Goal: Task Accomplishment & Management: Manage account settings

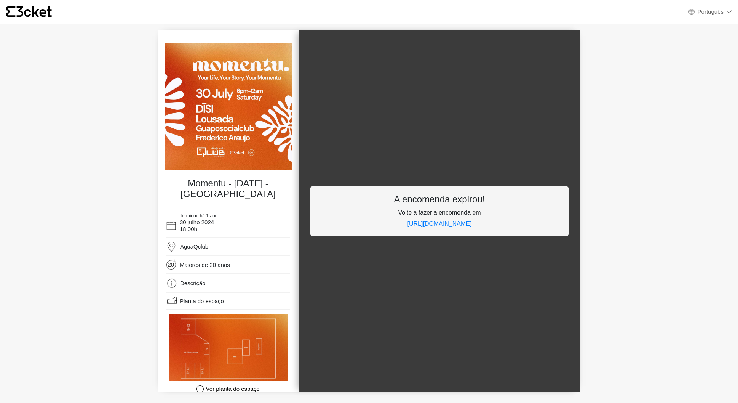
select select "pt_PT"
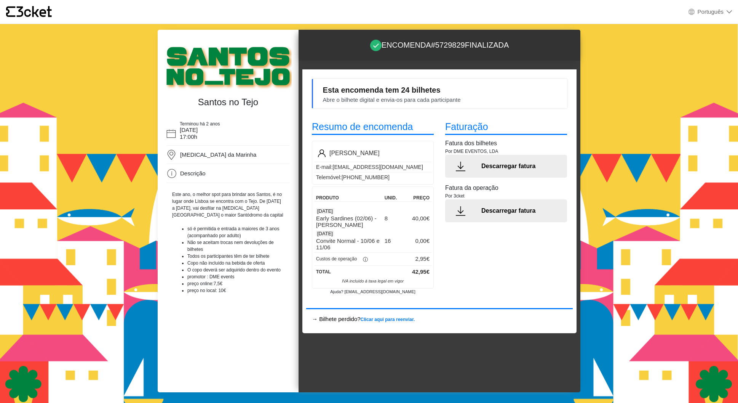
select select "pt_PT"
click at [514, 248] on div "Faturação Fatura dos bilhetes Por DME EVENTOS, LDA Descarregar fatura Fatura da…" at bounding box center [506, 207] width 133 height 187
click at [504, 211] on p "Descarregar fatura" at bounding box center [522, 210] width 80 height 9
click at [485, 165] on p "Descarregar fatura" at bounding box center [522, 166] width 80 height 9
click at [417, 200] on p "Preço" at bounding box center [417, 197] width 26 height 7
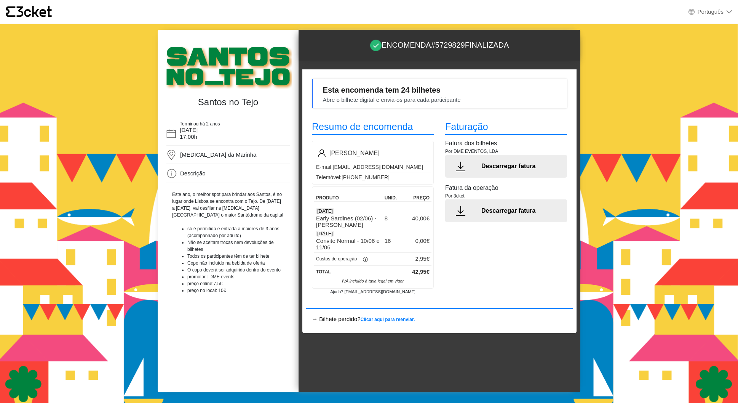
click at [424, 211] on div "02 Jun" at bounding box center [372, 211] width 117 height 8
click at [497, 117] on div "Faturação Fatura dos bilhetes Por DME EVENTOS, LDA Descarregar fatura Fatura da…" at bounding box center [506, 207] width 133 height 187
click at [390, 318] on b "Clicar aqui para reenviar." at bounding box center [388, 319] width 54 height 5
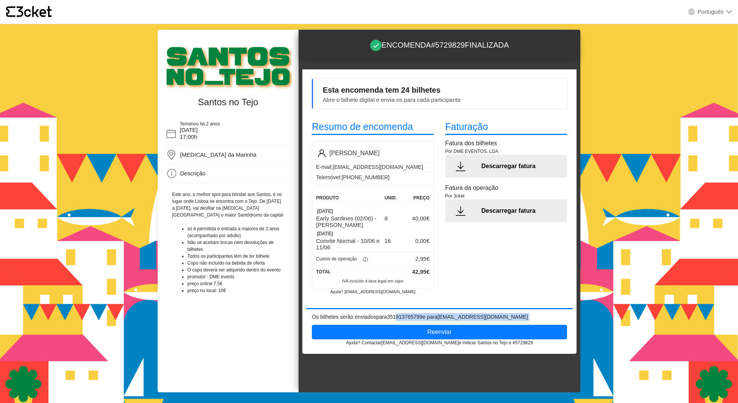
drag, startPoint x: 402, startPoint y: 317, endPoint x: 540, endPoint y: 323, distance: 138.4
click at [540, 323] on div "Os bilhetes serão enviados para 351913765799 e para barbarabarbosa11@gmail.com …" at bounding box center [439, 329] width 267 height 33
click at [540, 323] on div "Reenviar Ajuda? Contactar help@3cket.com e indicar Santos no Tejo e #5729829" at bounding box center [439, 333] width 255 height 25
click at [454, 52] on div "Encomenda #5729829 finalizada" at bounding box center [440, 45] width 282 height 31
click at [492, 50] on p "Encomenda #5729829 finalizada" at bounding box center [439, 45] width 139 height 12
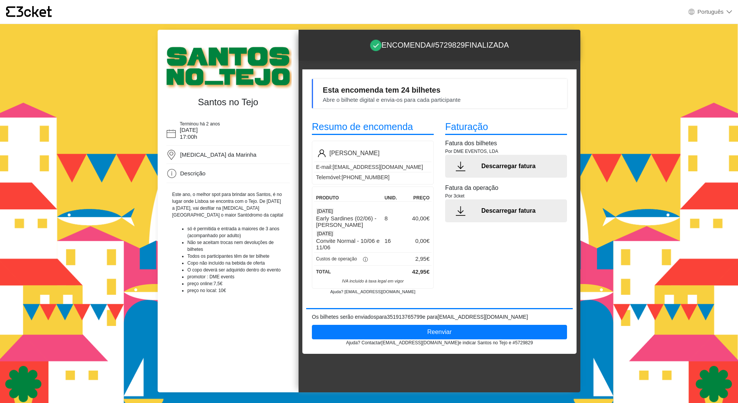
click at [458, 125] on p "Faturação" at bounding box center [506, 128] width 122 height 16
drag, startPoint x: 344, startPoint y: 91, endPoint x: 405, endPoint y: 104, distance: 61.9
click at [385, 96] on div "Esta encomenda tem 24 bilhetes Abre o bilhete digital e envia-os para cada part…" at bounding box center [389, 94] width 143 height 20
click at [405, 104] on div "Abre o bilhete digital e envia-os para cada participante" at bounding box center [392, 100] width 138 height 9
click at [486, 268] on div "Faturação Fatura dos bilhetes Por DME EVENTOS, LDA Descarregar fatura Fatura da…" at bounding box center [506, 207] width 133 height 187
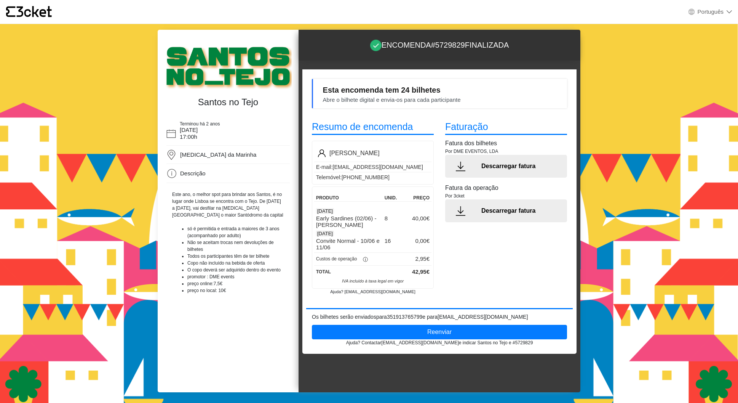
click at [542, 265] on div "Faturação Fatura dos bilhetes Por DME EVENTOS, LDA Descarregar fatura Fatura da…" at bounding box center [506, 207] width 133 height 187
click at [559, 263] on div "Faturação Fatura dos bilhetes Por DME EVENTOS, LDA Descarregar fatura Fatura da…" at bounding box center [506, 207] width 133 height 187
drag, startPoint x: 404, startPoint y: 37, endPoint x: 459, endPoint y: 53, distance: 57.1
click at [459, 53] on div "Encomenda #5729829 finalizada" at bounding box center [440, 45] width 282 height 31
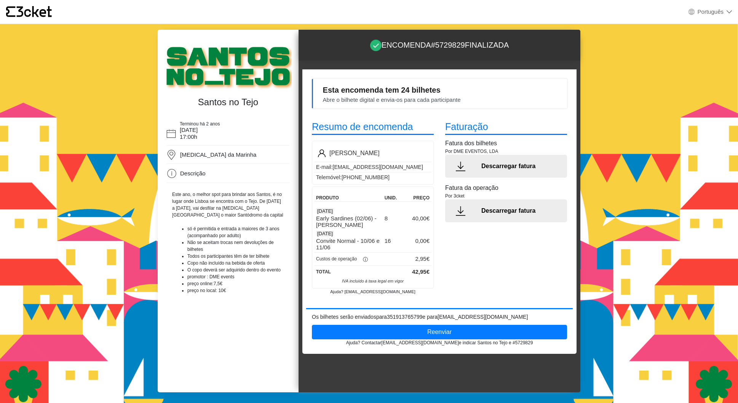
drag, startPoint x: 392, startPoint y: 45, endPoint x: 494, endPoint y: 57, distance: 102.7
click at [494, 57] on div "Encomenda #5729829 finalizada" at bounding box center [440, 45] width 282 height 31
click at [331, 152] on p "Bárbara Barbosa" at bounding box center [355, 153] width 50 height 9
click at [462, 310] on div "→ Bilhete perdido? Clicar aqui para reenviar. Os bilhetes serão enviados para 3…" at bounding box center [439, 329] width 267 height 42
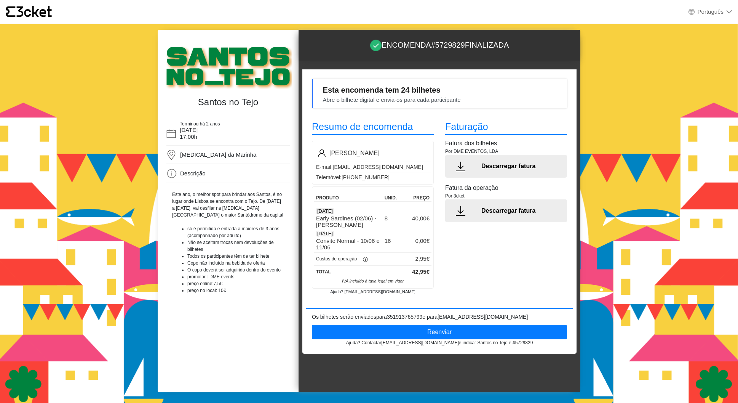
click at [449, 291] on div "Faturação Fatura dos bilhetes Por DME EVENTOS, LDA Descarregar fatura Fatura da…" at bounding box center [506, 207] width 133 height 187
click at [345, 239] on p "Convite Normal - 10/06 e 11/06" at bounding box center [348, 243] width 65 height 13
click at [370, 259] on div "ⓘ" at bounding box center [365, 260] width 17 height 8
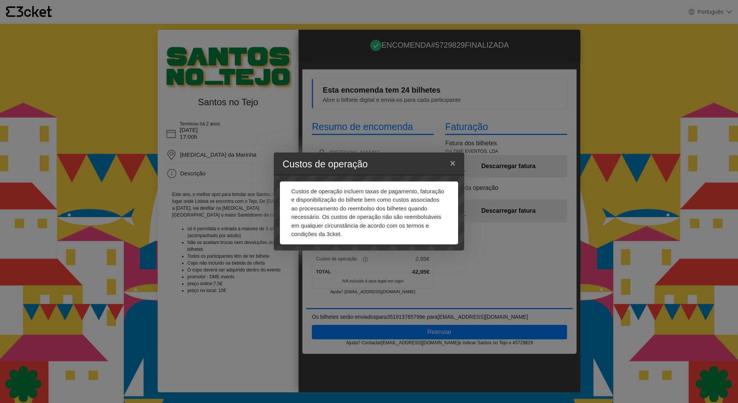
click at [371, 259] on div "Custos de operação × Custos de operação incluem taxas de pagamento, faturação e…" at bounding box center [369, 201] width 738 height 403
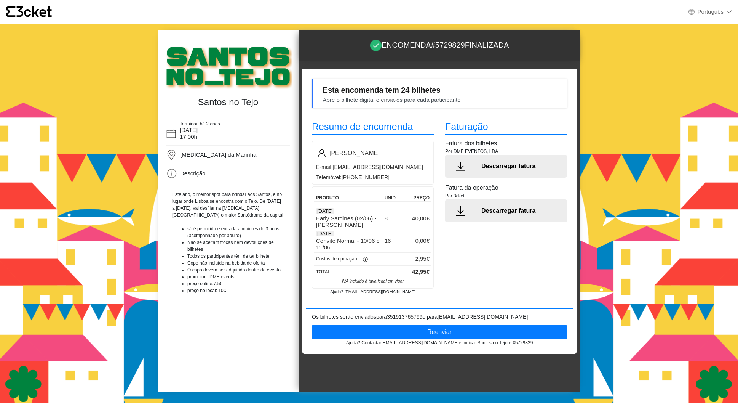
click at [458, 280] on div "Faturação Fatura dos bilhetes Por DME EVENTOS, LDA Descarregar fatura Fatura da…" at bounding box center [506, 207] width 133 height 187
click at [458, 278] on div "Faturação Fatura dos bilhetes Por DME EVENTOS, LDA Descarregar fatura Fatura da…" at bounding box center [506, 207] width 133 height 187
click at [469, 96] on div "Esta encomenda tem 24 bilhetes Abre o bilhete digital e envia-os para cada part…" at bounding box center [439, 93] width 255 height 29
drag, startPoint x: 501, startPoint y: 128, endPoint x: 510, endPoint y: 134, distance: 11.6
click at [503, 129] on p "Faturação" at bounding box center [506, 128] width 122 height 16
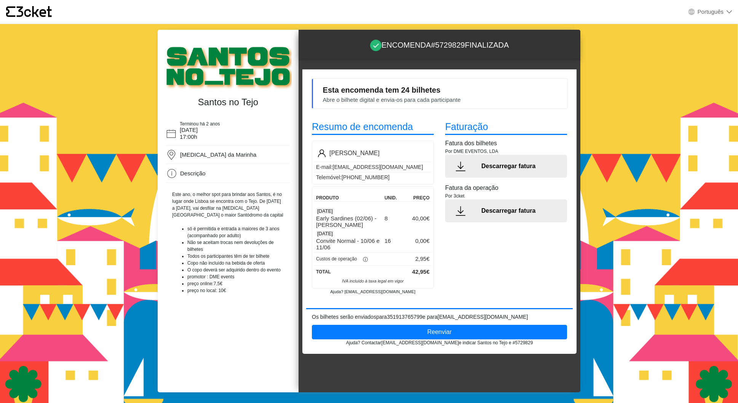
click at [520, 130] on p "Faturação" at bounding box center [506, 128] width 122 height 16
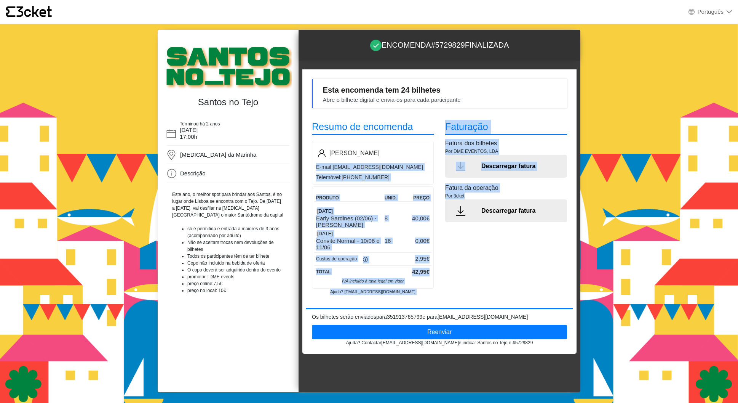
drag, startPoint x: 421, startPoint y: 168, endPoint x: 453, endPoint y: 221, distance: 61.7
click at [453, 221] on div "Esta encomenda tem 24 bilhetes Abre o bilhete digital e envia-os para cada part…" at bounding box center [439, 211] width 274 height 284
click at [453, 221] on div "Descarregar fatura" at bounding box center [506, 210] width 122 height 23
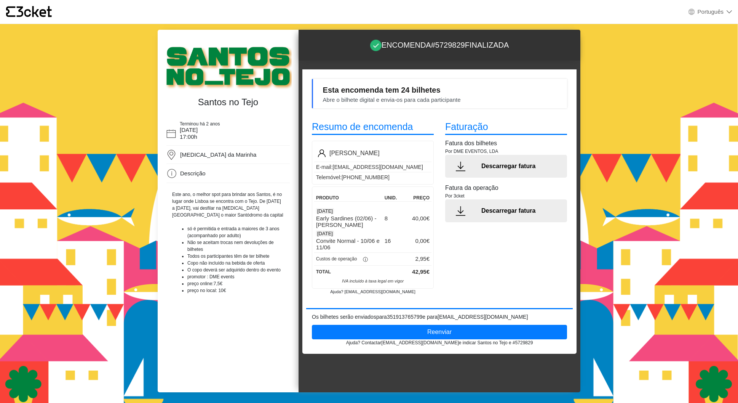
click at [466, 258] on div "Faturação Fatura dos bilhetes Por DME EVENTOS, LDA Descarregar fatura Fatura da…" at bounding box center [506, 207] width 133 height 187
click at [471, 263] on div "Faturação Fatura dos bilhetes Por DME EVENTOS, LDA Descarregar fatura Fatura da…" at bounding box center [506, 207] width 133 height 187
click at [464, 261] on div "Faturação Fatura dos bilhetes Por DME EVENTOS, LDA Descarregar fatura Fatura da…" at bounding box center [506, 207] width 133 height 187
click at [543, 281] on div "Faturação Fatura dos bilhetes Por DME EVENTOS, LDA Descarregar fatura Fatura da…" at bounding box center [506, 207] width 133 height 187
click at [542, 253] on div "Faturação Fatura dos bilhetes Por DME EVENTOS, LDA Descarregar fatura Fatura da…" at bounding box center [506, 207] width 133 height 187
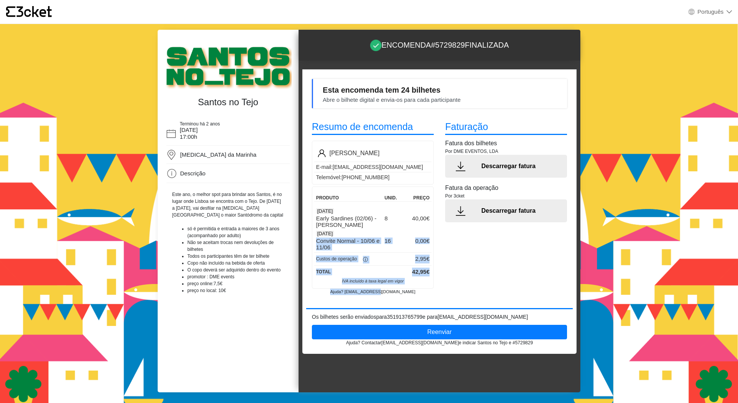
click at [430, 289] on div "Resumo de encomenda Bárbara Barbosa E-mail: barbarabarbosa11@gmail.com Telemóve…" at bounding box center [372, 207] width 133 height 187
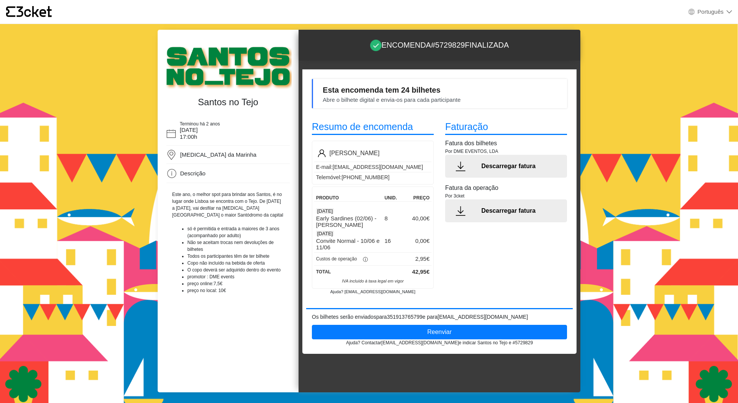
click at [430, 289] on p "Ajuda? help@3cket.com" at bounding box center [373, 291] width 122 height 6
drag, startPoint x: 382, startPoint y: 84, endPoint x: 441, endPoint y: 99, distance: 60.6
click at [434, 97] on div "Esta encomenda tem 24 bilhetes Abre o bilhete digital e envia-os para cada part…" at bounding box center [439, 211] width 274 height 284
click at [443, 99] on div "Abre o bilhete digital e envia-os para cada participante" at bounding box center [392, 100] width 138 height 9
click at [490, 91] on div "Esta encomenda tem 24 bilhetes Abre o bilhete digital e envia-os para cada part…" at bounding box center [439, 93] width 255 height 29
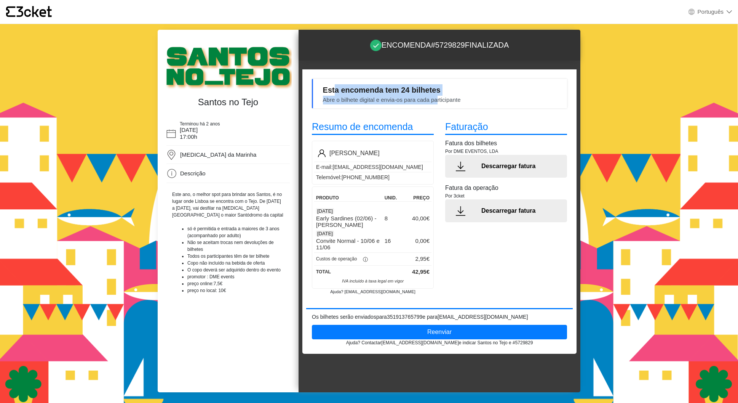
click at [437, 98] on div "Esta encomenda tem 24 bilhetes Abre o bilhete digital e envia-os para cada part…" at bounding box center [439, 93] width 255 height 29
click at [445, 105] on div "Esta encomenda tem 24 bilhetes Abre o bilhete digital e envia-os para cada part…" at bounding box center [439, 93] width 255 height 29
click at [350, 132] on p "Resumo de encomenda" at bounding box center [373, 128] width 122 height 16
click at [202, 174] on span "Descrição" at bounding box center [193, 173] width 26 height 6
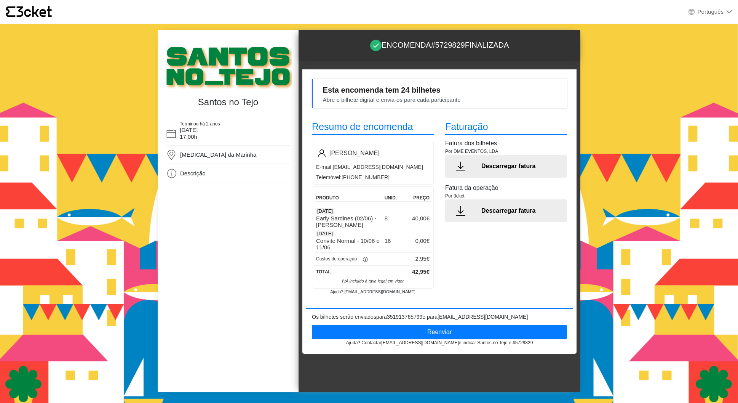
click at [224, 191] on div "Terminou há 2 anos 1 junho 2023 17:00h Doca da Marinha Morada: Doca da Marinha …" at bounding box center [228, 255] width 135 height 273
click at [434, 334] on button "Reenviar" at bounding box center [439, 332] width 255 height 14
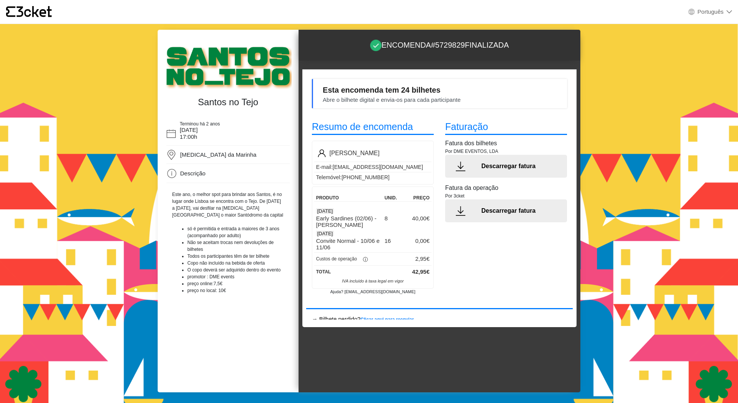
select select "pt_PT"
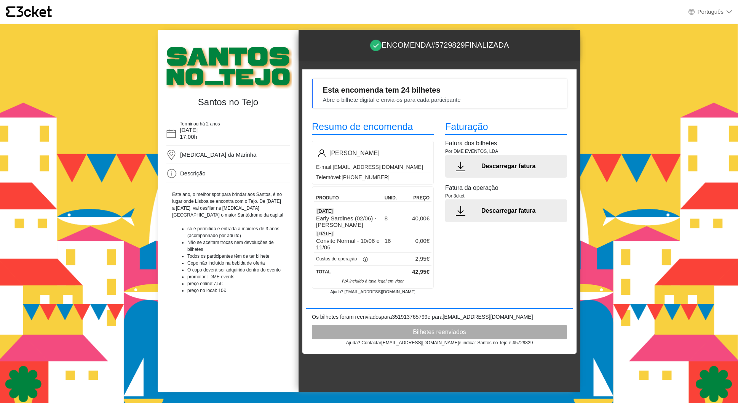
click at [478, 99] on div "Esta encomenda tem 24 bilhetes Abre o bilhete digital e envia-os para cada part…" at bounding box center [439, 93] width 255 height 29
click at [437, 107] on div "Esta encomenda tem 24 bilhetes Abre o bilhete digital e envia-os para cada part…" at bounding box center [439, 93] width 255 height 29
click at [438, 103] on div "Abre o bilhete digital e envia-os para cada participante" at bounding box center [392, 100] width 138 height 9
click at [439, 102] on div "Abre o bilhete digital e envia-os para cada participante" at bounding box center [392, 100] width 138 height 9
click at [452, 99] on div "Abre o bilhete digital e envia-os para cada participante" at bounding box center [392, 100] width 138 height 9
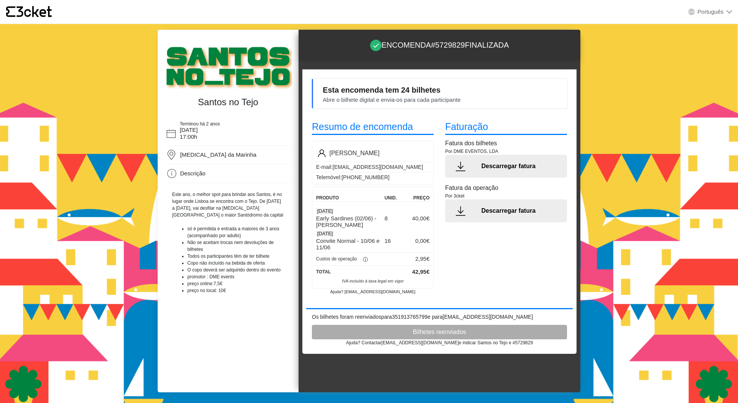
click at [437, 101] on div "Abre o bilhete digital e envia-os para cada participante" at bounding box center [392, 100] width 138 height 9
click at [458, 102] on div "Abre o bilhete digital e envia-os para cada participante" at bounding box center [392, 100] width 138 height 9
click at [529, 102] on div "Esta encomenda tem 24 bilhetes Abre o bilhete digital e envia-os para cada part…" at bounding box center [439, 93] width 255 height 29
drag, startPoint x: 341, startPoint y: 89, endPoint x: 427, endPoint y: 110, distance: 89.0
click at [416, 110] on div "Esta encomenda tem 24 bilhetes Abre o bilhete digital e envia-os para cada part…" at bounding box center [439, 93] width 267 height 40
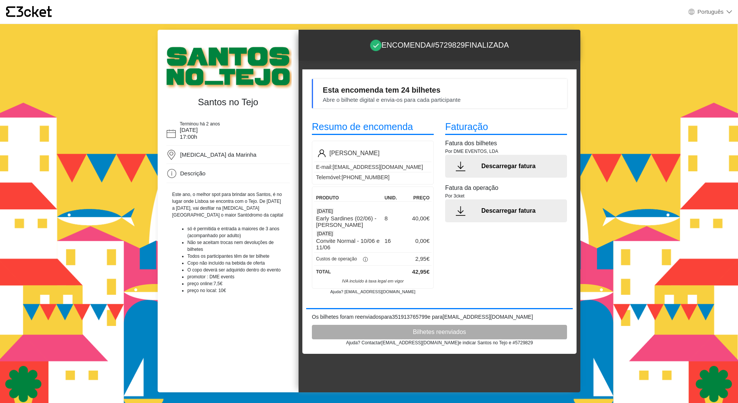
click at [427, 110] on div "Esta encomenda tem 24 bilhetes Abre o bilhete digital e envia-os para cada part…" at bounding box center [439, 93] width 267 height 40
click at [453, 91] on div "Esta encomenda tem 24 bilhetes Abre o bilhete digital e envia-os para cada part…" at bounding box center [389, 94] width 143 height 20
drag, startPoint x: 516, startPoint y: 283, endPoint x: 426, endPoint y: 270, distance: 91.1
click at [515, 283] on div "Faturação Fatura dos bilhetes Por DME EVENTOS, LDA Descarregar fatura Fatura da…" at bounding box center [506, 207] width 133 height 187
drag, startPoint x: 333, startPoint y: 205, endPoint x: 367, endPoint y: 238, distance: 47.9
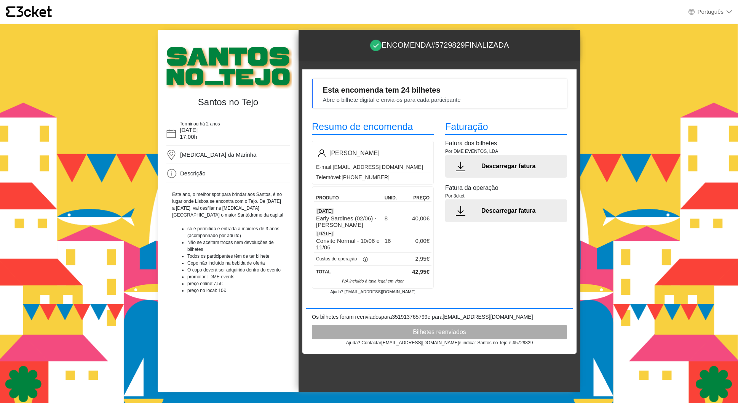
click at [367, 238] on div "Produto unid. Preço 02 Jun Early Sardines (02/06) - Ana Malhoa 8 40,00€ 10 Jun …" at bounding box center [373, 237] width 122 height 102
click at [367, 238] on p "Convite Normal - 10/06 e 11/06" at bounding box center [348, 243] width 65 height 13
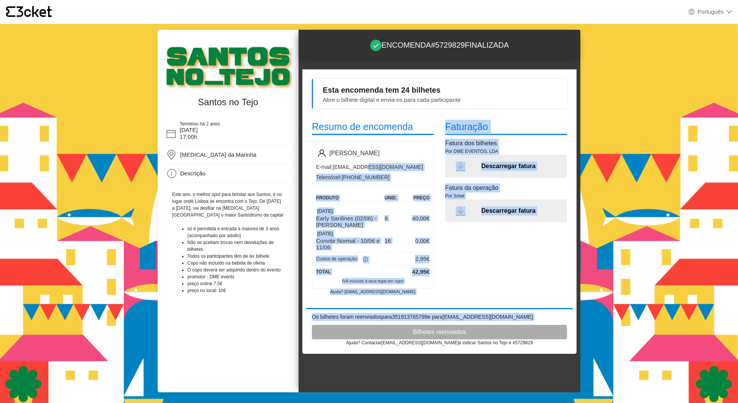
click at [449, 331] on div "Esta encomenda tem 24 bilhetes Abre o bilhete digital e envia-os para cada part…" at bounding box center [439, 211] width 274 height 284
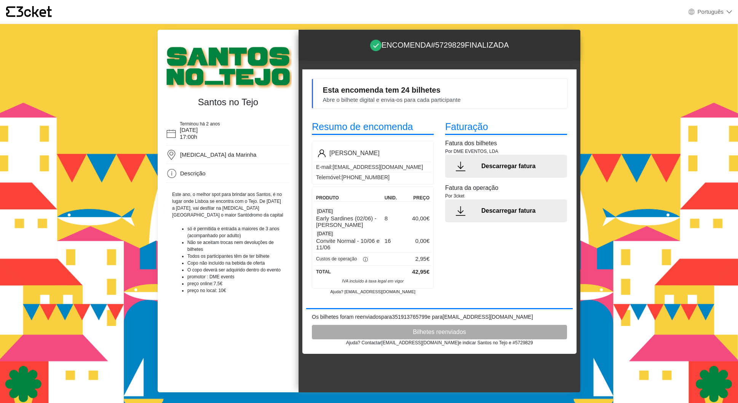
click at [421, 272] on span "42,95" at bounding box center [419, 271] width 14 height 6
drag, startPoint x: 414, startPoint y: 284, endPoint x: 474, endPoint y: 291, distance: 59.5
click at [474, 291] on div "Esta encomenda tem 24 bilhetes Abre o bilhete digital e envia-os para cada part…" at bounding box center [439, 211] width 274 height 284
click at [474, 291] on div "Faturação Fatura dos bilhetes Por DME EVENTOS, LDA Descarregar fatura Fatura da…" at bounding box center [506, 207] width 133 height 187
drag, startPoint x: 350, startPoint y: 292, endPoint x: 422, endPoint y: 293, distance: 72.0
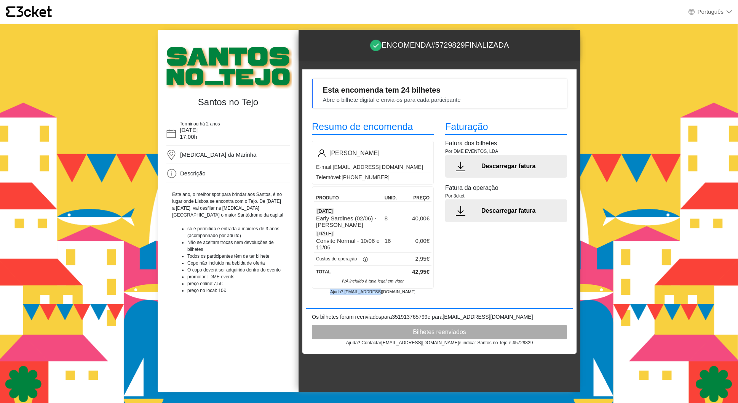
click at [422, 293] on p "Ajuda? help@3cket.com" at bounding box center [373, 291] width 122 height 6
click at [422, 294] on p "Ajuda? help@3cket.com" at bounding box center [373, 291] width 122 height 6
click at [382, 293] on p "Ajuda? help@3cket.com" at bounding box center [373, 291] width 122 height 6
click at [403, 293] on p "Ajuda? help@3cket.com" at bounding box center [373, 291] width 122 height 6
click at [486, 269] on div "Faturação Fatura dos bilhetes Por DME EVENTOS, LDA Descarregar fatura Fatura da…" at bounding box center [506, 207] width 133 height 187
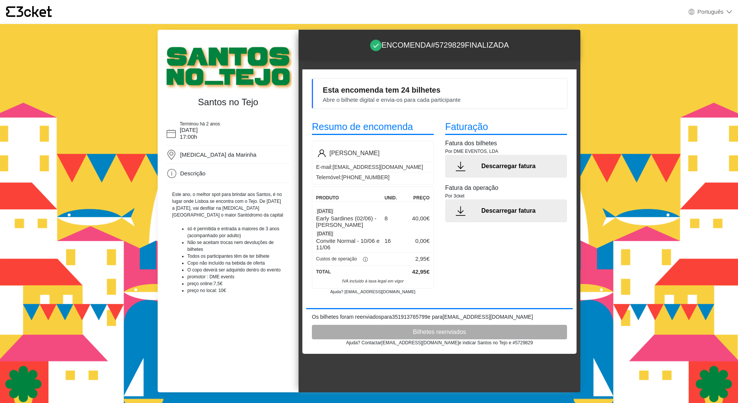
click at [486, 48] on p "Encomenda #5729829 finalizada" at bounding box center [439, 45] width 139 height 12
click at [517, 93] on div "Esta encomenda tem 24 bilhetes Abre o bilhete digital e envia-os para cada part…" at bounding box center [439, 93] width 255 height 29
click at [238, 109] on div "Santos no Tejo" at bounding box center [228, 102] width 127 height 26
click at [240, 102] on h4 "Santos no Tejo" at bounding box center [228, 102] width 120 height 11
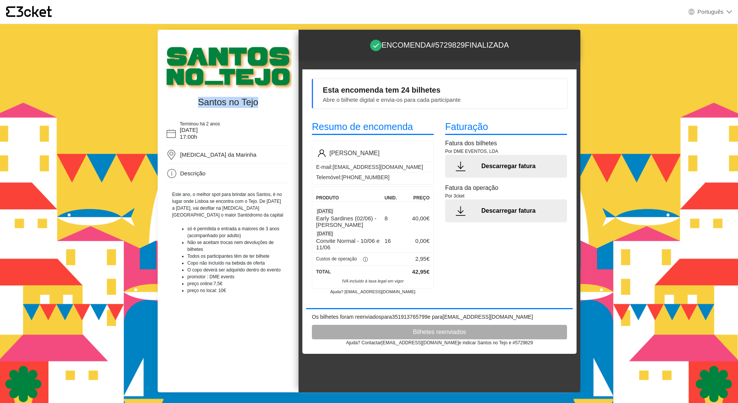
click at [240, 102] on h4 "Santos no Tejo" at bounding box center [228, 102] width 120 height 11
copy div "Santos no Tejo"
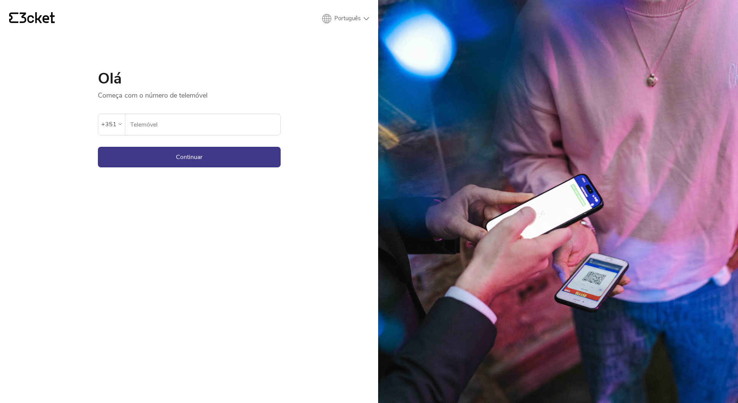
click at [605, 129] on img at bounding box center [558, 201] width 360 height 403
click at [242, 134] on label "Telemóvel" at bounding box center [202, 124] width 155 height 21
click at [229, 121] on input "Telemóvel" at bounding box center [205, 124] width 150 height 21
type input "935080291"
click at [179, 156] on button "Continuar" at bounding box center [189, 157] width 183 height 21
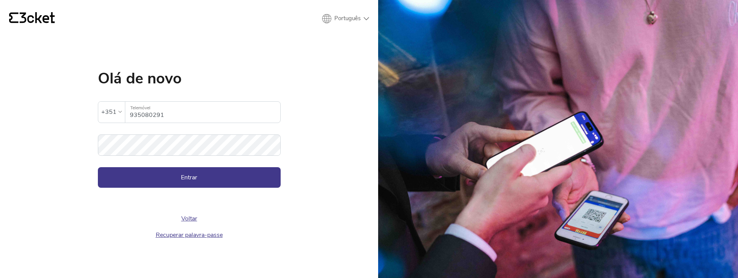
click at [54, 198] on div "{' '} Português English Português Español Olá de novo A palavra-passe inserida …" at bounding box center [189, 139] width 378 height 278
drag, startPoint x: 414, startPoint y: 210, endPoint x: 424, endPoint y: 219, distance: 12.7
click at [414, 210] on img at bounding box center [558, 139] width 360 height 278
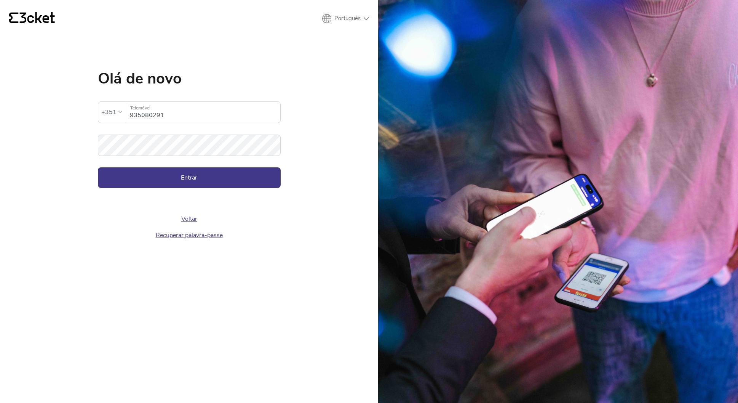
click at [568, 101] on img at bounding box center [558, 201] width 360 height 403
click at [362, 139] on div "{' '} Português English Português Español Olá de novo A palavra-passe inserida …" at bounding box center [189, 201] width 378 height 403
click at [247, 170] on button "Entrar" at bounding box center [189, 177] width 183 height 21
